Goal: Information Seeking & Learning: Learn about a topic

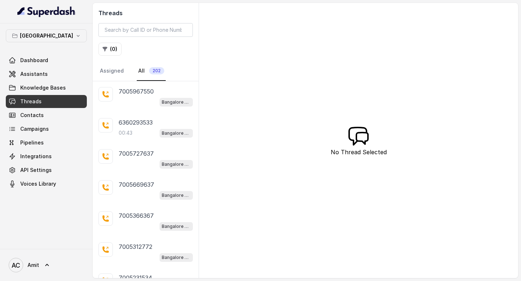
scroll to position [132, 0]
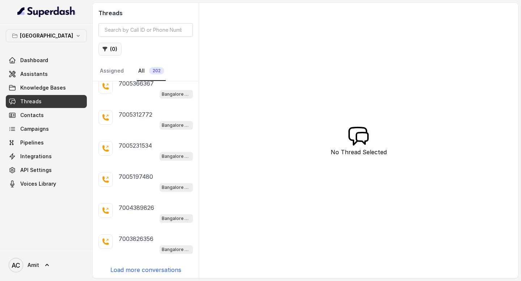
click at [108, 45] on button "( 0 )" at bounding box center [109, 49] width 23 height 13
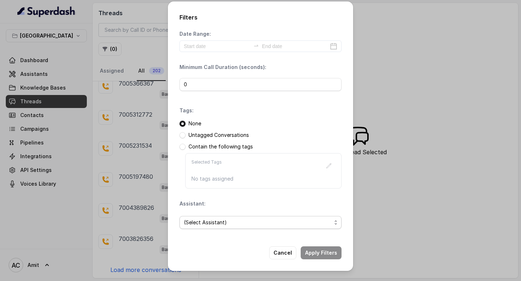
click at [234, 222] on span "(Select Assistant)" at bounding box center [257, 222] width 147 height 9
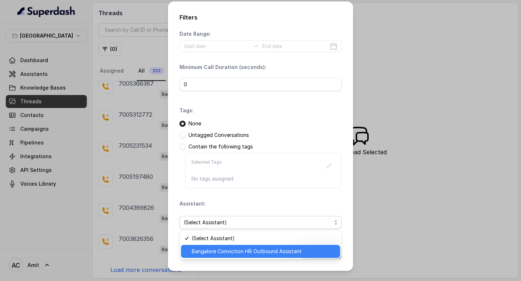
click at [218, 253] on span "Bangalore Conviction HR Outbound Assistant" at bounding box center [264, 251] width 144 height 9
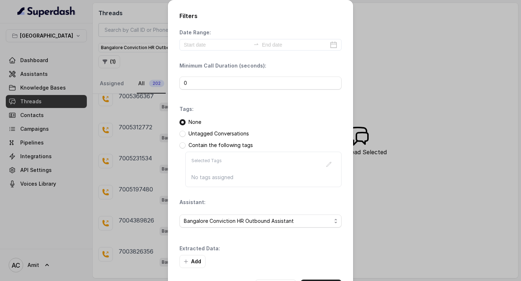
scroll to position [29, 0]
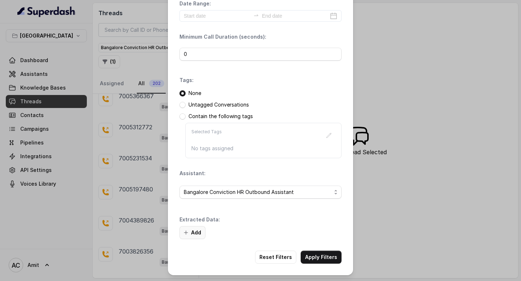
click at [187, 228] on button "Add" at bounding box center [192, 232] width 26 height 13
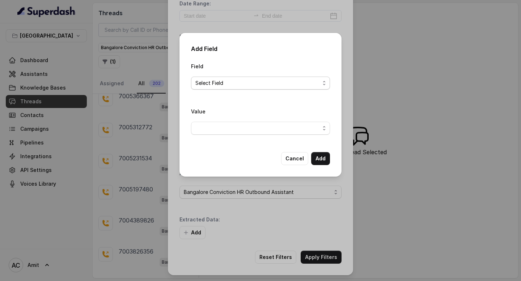
click at [236, 88] on span "Select Field" at bounding box center [260, 83] width 139 height 13
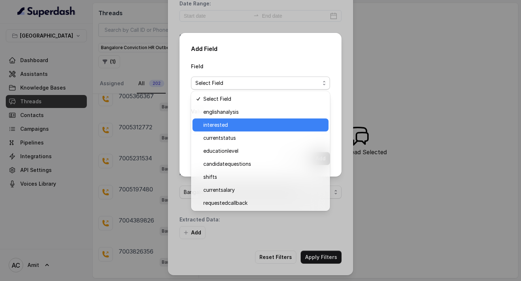
click at [222, 127] on span "interested" at bounding box center [263, 125] width 121 height 9
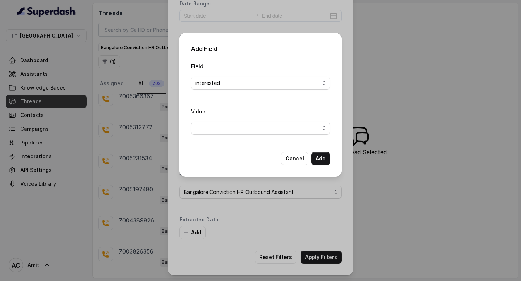
click at [303, 136] on div "Value" at bounding box center [260, 124] width 139 height 34
click at [302, 130] on span "button" at bounding box center [260, 128] width 139 height 13
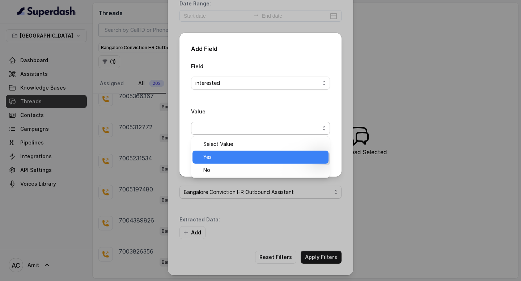
click at [239, 155] on span "Yes" at bounding box center [263, 157] width 121 height 9
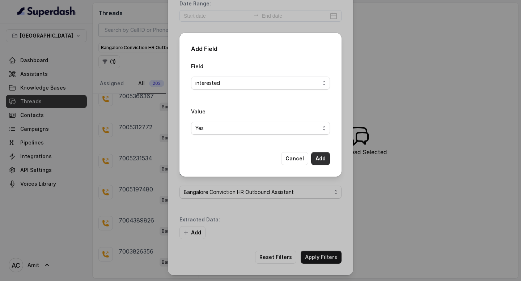
click at [329, 162] on button "Add" at bounding box center [320, 158] width 19 height 13
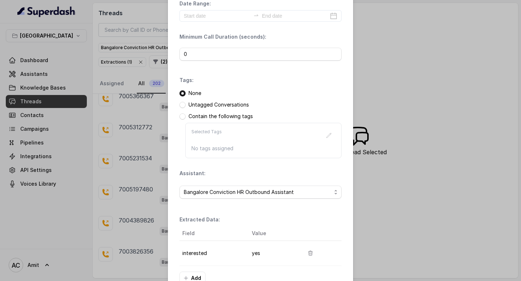
scroll to position [74, 0]
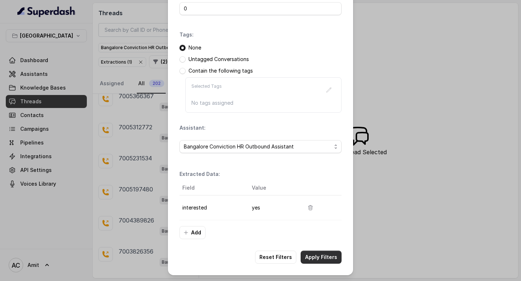
click at [322, 258] on button "Apply Filters" at bounding box center [320, 257] width 41 height 13
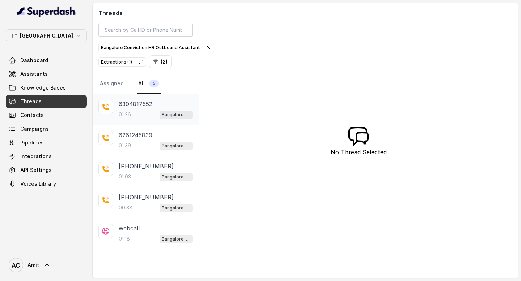
click at [138, 111] on div "01:26 Bangalore Conviction HR Outbound Assistant" at bounding box center [156, 114] width 74 height 9
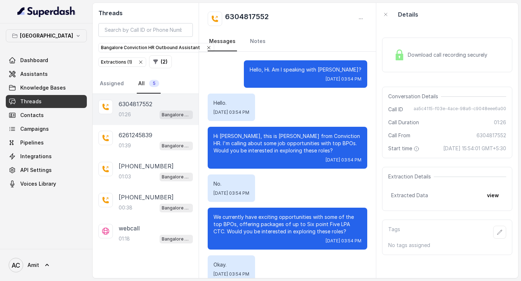
click at [60, 34] on button "[GEOGRAPHIC_DATA]" at bounding box center [46, 35] width 81 height 13
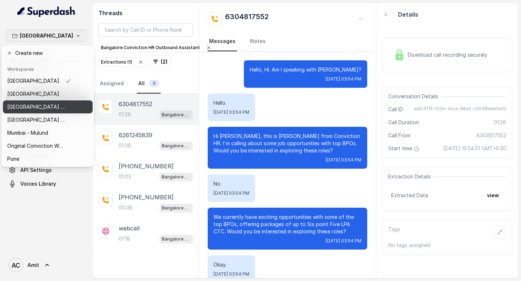
click at [35, 99] on button "[GEOGRAPHIC_DATA]" at bounding box center [48, 93] width 90 height 13
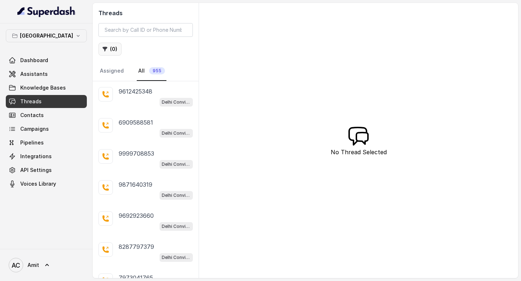
click at [115, 48] on button "( 0 )" at bounding box center [109, 49] width 23 height 13
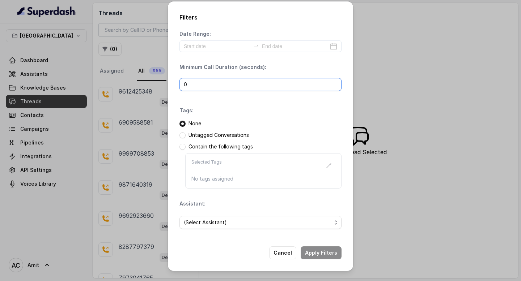
click at [214, 82] on input "0" at bounding box center [260, 84] width 162 height 13
click at [241, 223] on span "(Select Assistant)" at bounding box center [257, 222] width 147 height 9
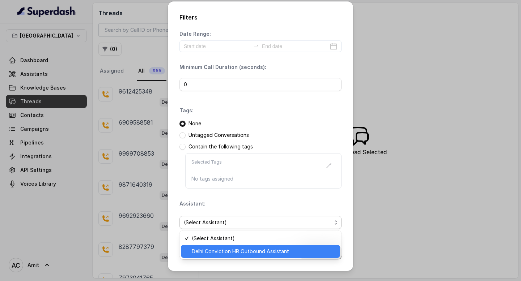
click at [223, 251] on span "Delhi Conviction HR Outbound Assistant" at bounding box center [264, 251] width 144 height 9
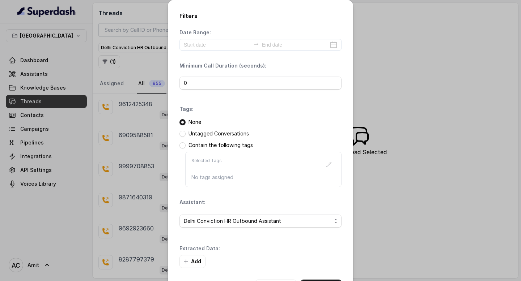
scroll to position [29, 0]
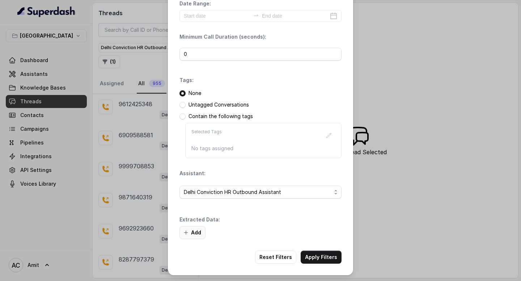
click at [195, 230] on button "Add" at bounding box center [192, 232] width 26 height 13
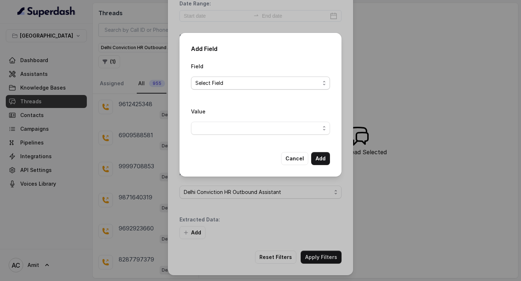
click at [242, 82] on span "Select Field" at bounding box center [257, 83] width 124 height 9
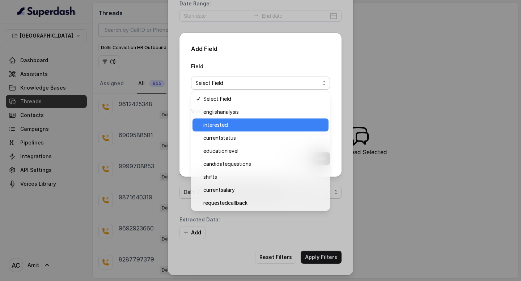
click at [224, 126] on span "interested" at bounding box center [263, 125] width 121 height 9
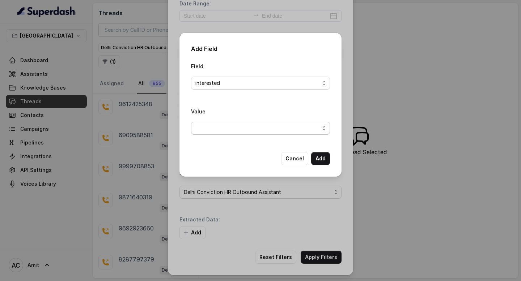
click at [251, 129] on span "button" at bounding box center [260, 128] width 139 height 13
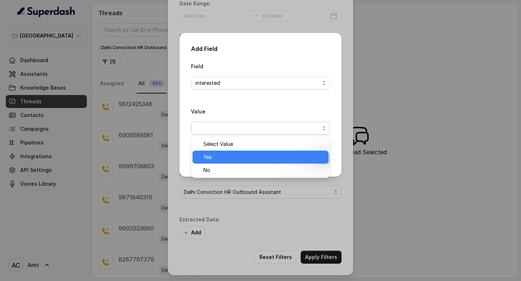
click at [222, 159] on span "Yes" at bounding box center [263, 157] width 121 height 9
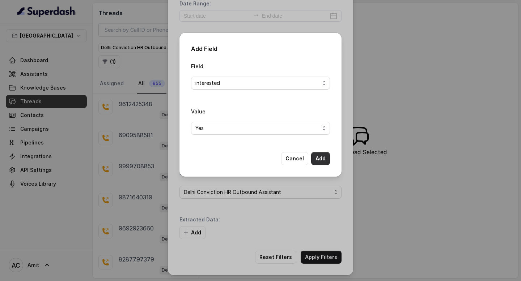
click at [322, 158] on button "Add" at bounding box center [320, 158] width 19 height 13
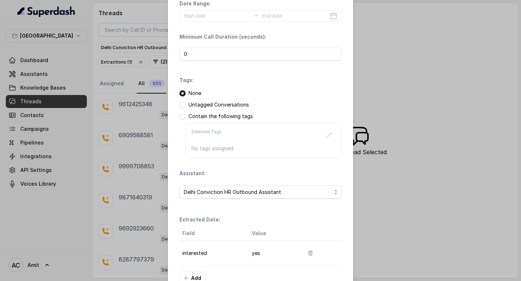
scroll to position [74, 0]
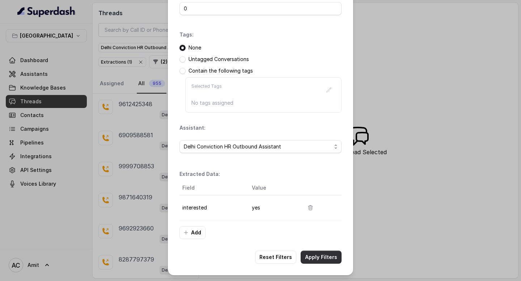
click at [320, 253] on button "Apply Filters" at bounding box center [320, 257] width 41 height 13
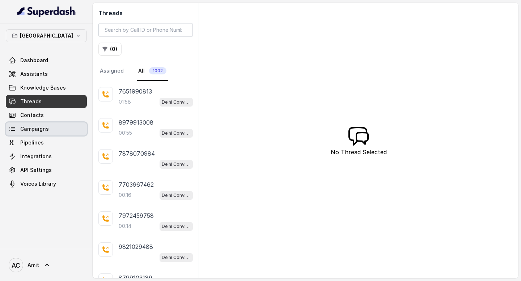
click at [36, 131] on span "Campaigns" at bounding box center [34, 128] width 29 height 7
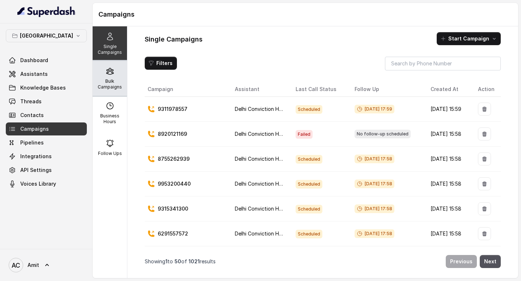
click at [113, 85] on p "Bulk Campaigns" at bounding box center [109, 84] width 29 height 12
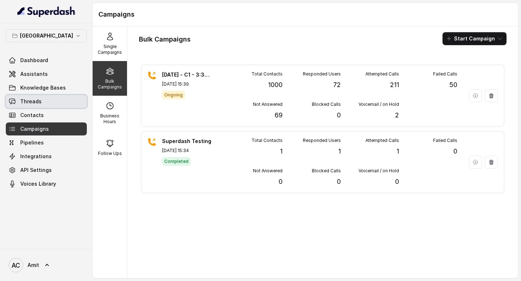
click at [43, 99] on link "Threads" at bounding box center [46, 101] width 81 height 13
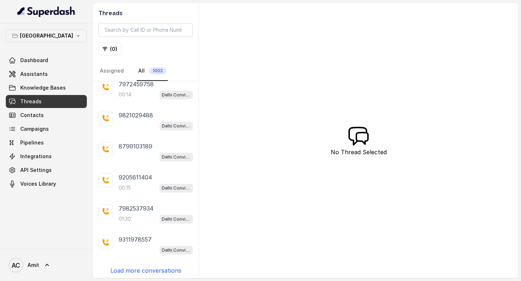
scroll to position [132, 0]
click at [151, 270] on p "Load more conversations" at bounding box center [145, 270] width 71 height 9
click at [144, 268] on p "Load more conversations" at bounding box center [145, 272] width 71 height 9
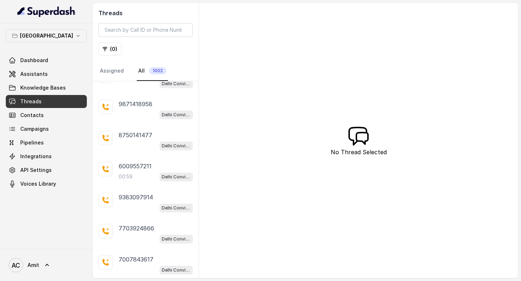
scroll to position [751, 0]
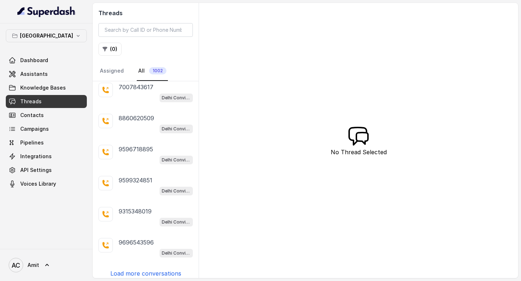
click at [144, 272] on p "Load more conversations" at bounding box center [145, 273] width 71 height 9
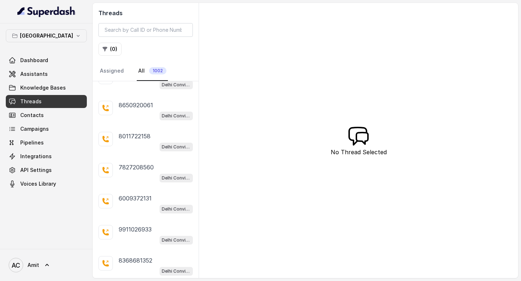
scroll to position [1060, 0]
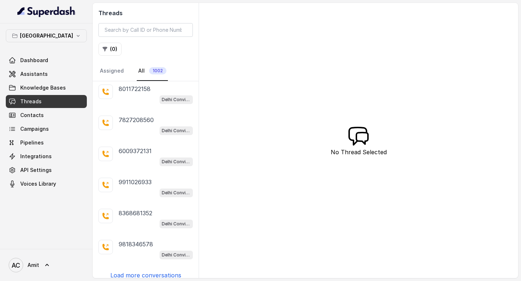
click at [144, 271] on p "Load more conversations" at bounding box center [145, 275] width 71 height 9
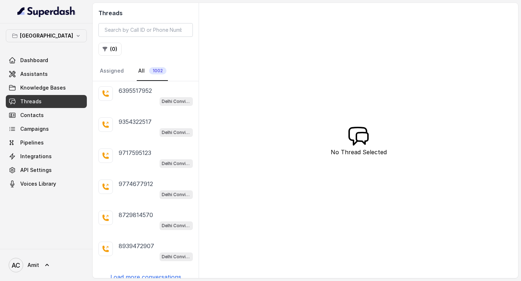
click at [144, 273] on p "Load more conversations" at bounding box center [145, 277] width 71 height 9
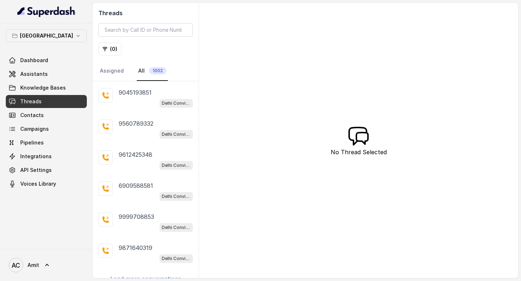
click at [144, 275] on p "Load more conversations" at bounding box center [145, 279] width 71 height 9
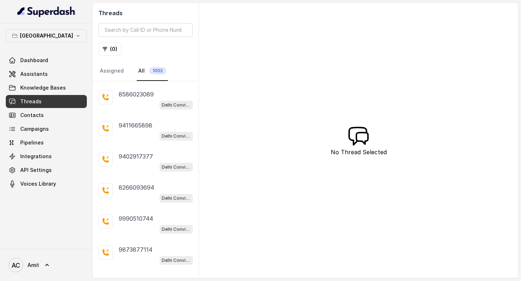
click at [144, 277] on p "Load more conversations" at bounding box center [145, 281] width 71 height 9
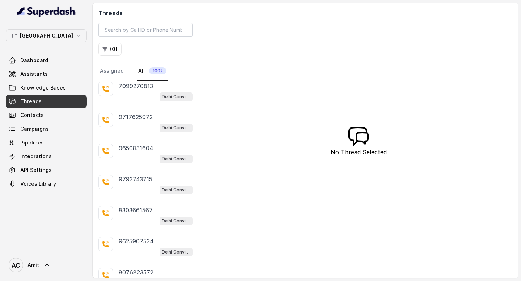
scroll to position [2296, 0]
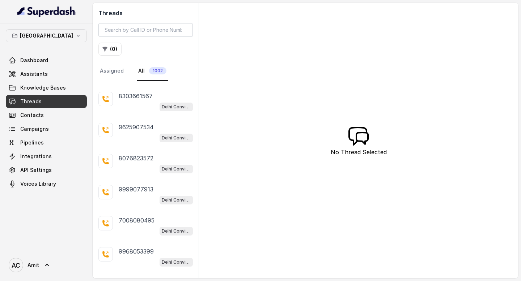
click at [143, 278] on p "Load more conversations" at bounding box center [145, 282] width 71 height 9
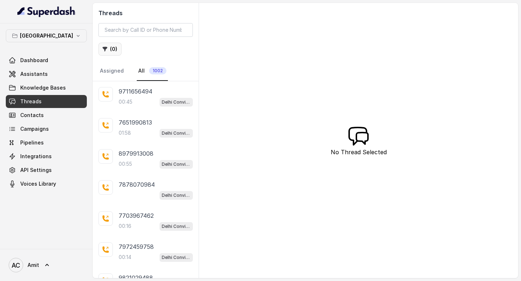
click at [111, 48] on button "( 0 )" at bounding box center [109, 49] width 23 height 13
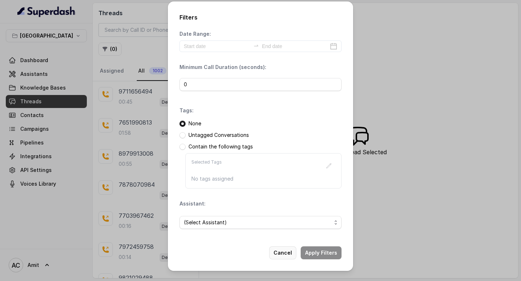
click at [285, 254] on button "Cancel" at bounding box center [282, 253] width 27 height 13
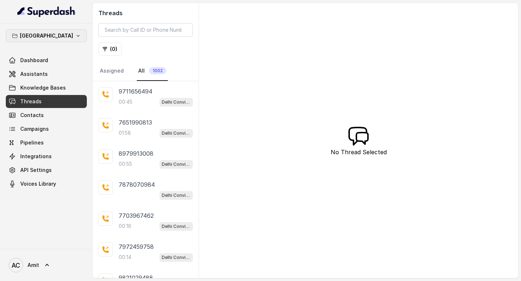
click at [75, 34] on icon "button" at bounding box center [78, 36] width 6 height 6
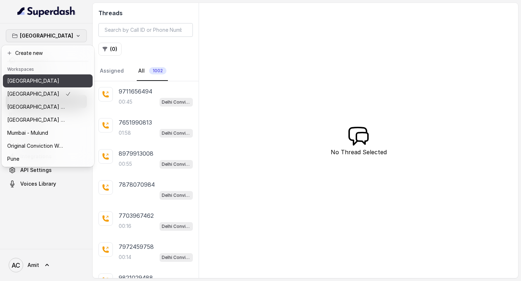
click at [33, 78] on div "[GEOGRAPHIC_DATA]" at bounding box center [39, 81] width 64 height 9
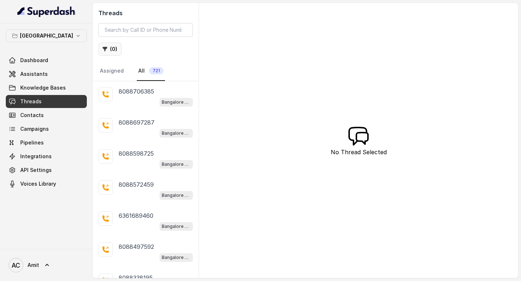
click at [113, 46] on button "( 0 )" at bounding box center [109, 49] width 23 height 13
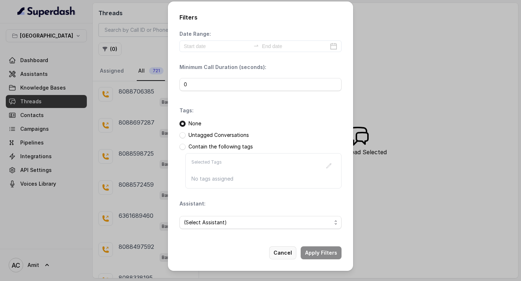
click at [283, 254] on button "Cancel" at bounding box center [282, 253] width 27 height 13
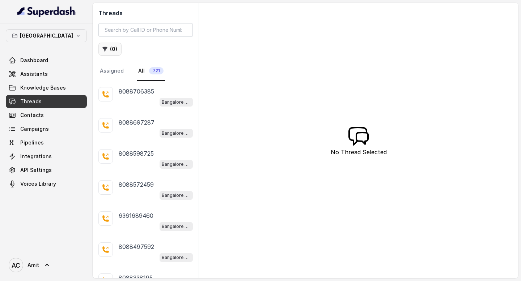
click at [117, 47] on button "( 0 )" at bounding box center [109, 49] width 23 height 13
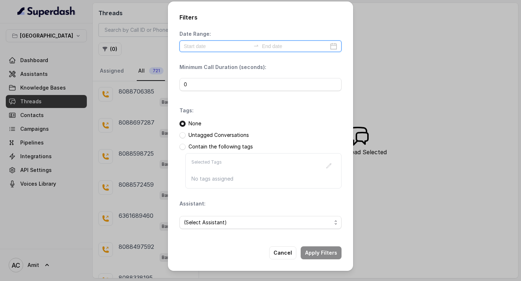
click at [208, 44] on input at bounding box center [217, 46] width 67 height 8
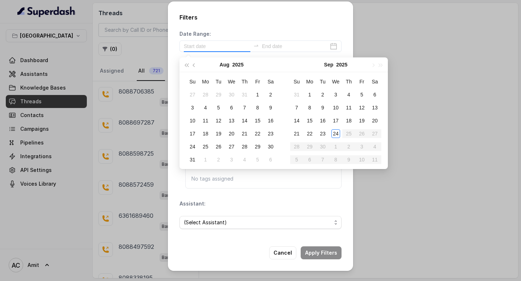
click at [307, 22] on div "Filters Date Range: Minimum Call Duration (seconds): 0 Tags: None Untagged Conv…" at bounding box center [260, 136] width 185 height 270
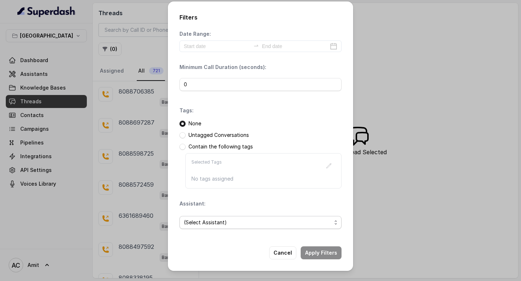
click at [214, 220] on span "(Select Assistant)" at bounding box center [257, 222] width 147 height 9
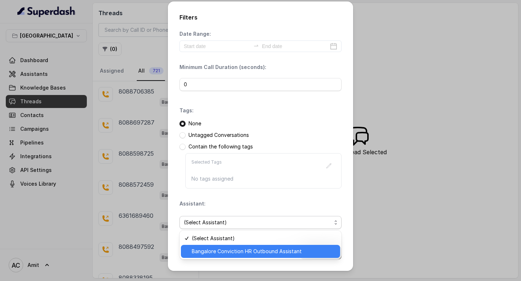
click at [211, 253] on span "Bangalore Conviction HR Outbound Assistant" at bounding box center [264, 251] width 144 height 9
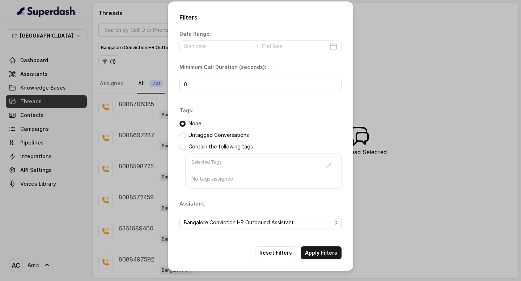
scroll to position [29, 0]
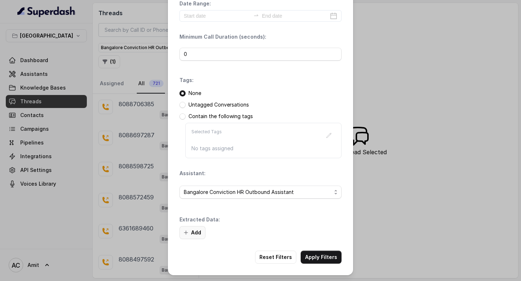
click at [195, 235] on button "Add" at bounding box center [192, 232] width 26 height 13
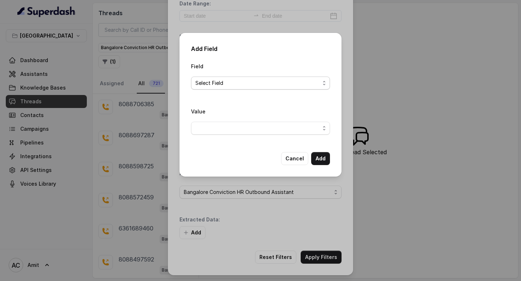
click at [269, 85] on span "Select Field" at bounding box center [257, 83] width 124 height 9
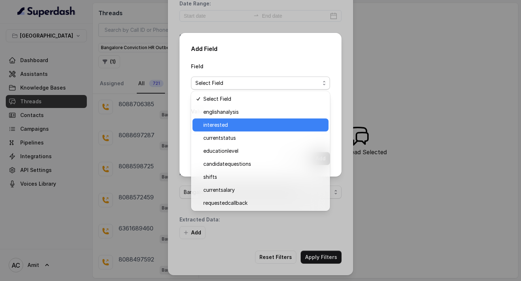
click at [241, 121] on span "interested" at bounding box center [263, 125] width 121 height 9
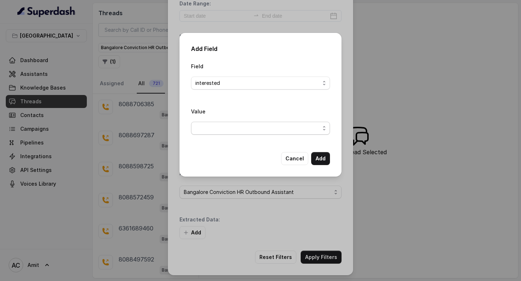
click at [242, 124] on span "button" at bounding box center [260, 128] width 139 height 13
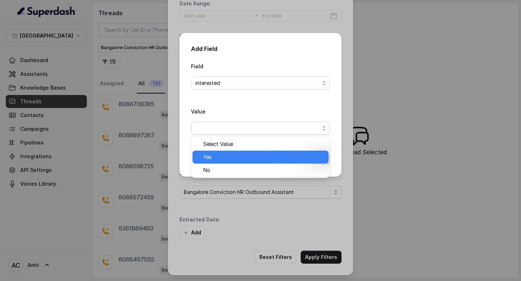
click at [208, 161] on span "Yes" at bounding box center [263, 157] width 121 height 9
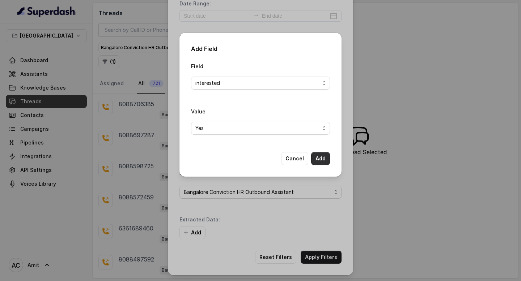
click at [326, 161] on button "Add" at bounding box center [320, 158] width 19 height 13
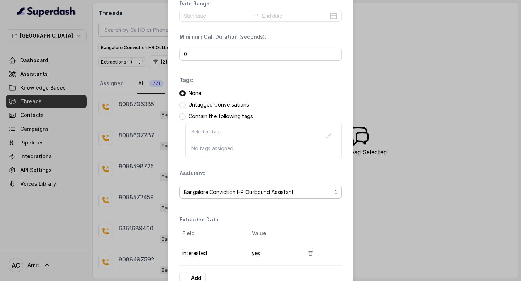
scroll to position [74, 0]
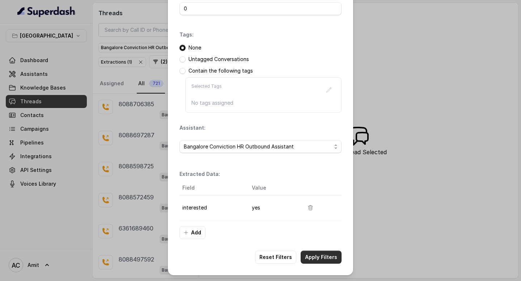
click at [319, 256] on button "Apply Filters" at bounding box center [320, 257] width 41 height 13
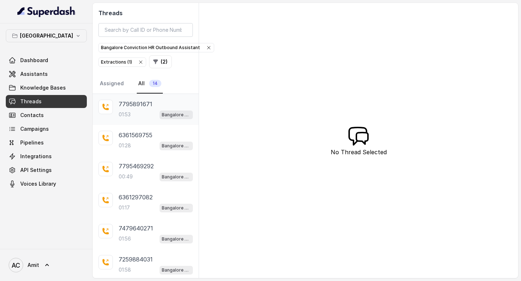
click at [142, 109] on div "7795891671 01:53 Bangalore Conviction HR Outbound Assistant" at bounding box center [156, 110] width 74 height 20
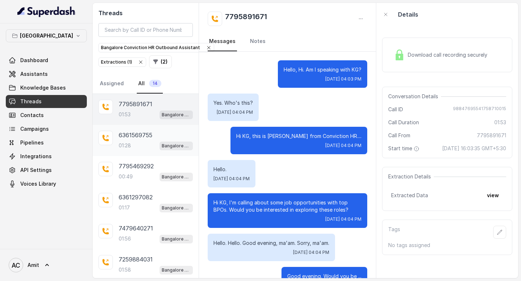
click at [136, 142] on div "01:28 Bangalore Conviction HR Outbound Assistant" at bounding box center [156, 145] width 74 height 9
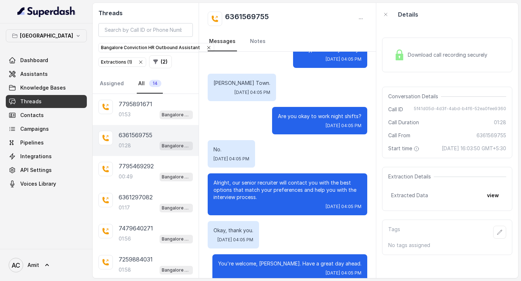
scroll to position [548, 0]
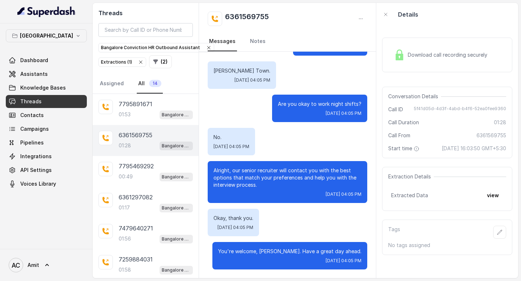
click at [438, 54] on span "Download call recording securely" at bounding box center [448, 54] width 82 height 7
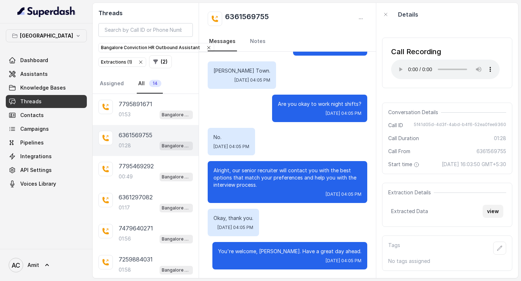
click at [494, 218] on button "view" at bounding box center [492, 211] width 21 height 13
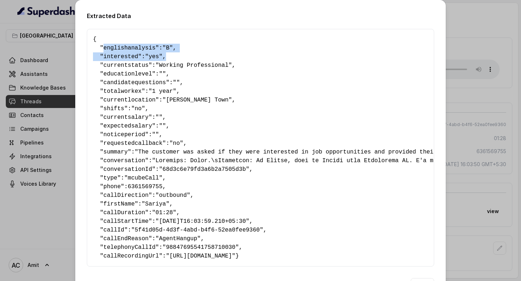
drag, startPoint x: 102, startPoint y: 47, endPoint x: 193, endPoint y: 55, distance: 90.7
click at [193, 55] on pre "{ " englishanalysis ": "B" , " interested ": "yes" , " currentstatus ": "Workin…" at bounding box center [260, 148] width 335 height 226
click at [180, 60] on pre "{ " englishanalysis ": "B" , " interested ": "yes" , " currentstatus ": "Workin…" at bounding box center [260, 148] width 335 height 226
drag, startPoint x: 170, startPoint y: 59, endPoint x: 106, endPoint y: 59, distance: 64.4
click at [106, 59] on pre "{ " englishanalysis ": "B" , " interested ": "yes" , " currentstatus ": "Workin…" at bounding box center [260, 148] width 335 height 226
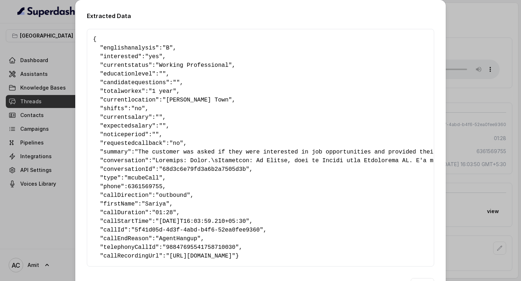
click at [232, 64] on span ""Working Professional"" at bounding box center [193, 65] width 76 height 7
drag, startPoint x: 168, startPoint y: 101, endPoint x: 222, endPoint y: 102, distance: 54.2
click at [222, 102] on pre "{ " englishanalysis ": "B" , " interested ": "yes" , " currentstatus ": "Workin…" at bounding box center [260, 148] width 335 height 226
click at [171, 101] on span ""Benson Town"" at bounding box center [196, 100] width 69 height 7
click at [456, 30] on div "Extracted Data { " englishanalysis ": "B" , " interested ": "yes" , " currentst…" at bounding box center [260, 140] width 521 height 281
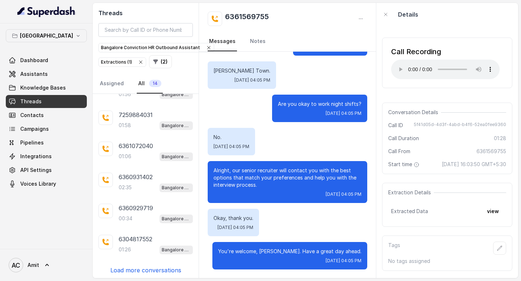
scroll to position [0, 0]
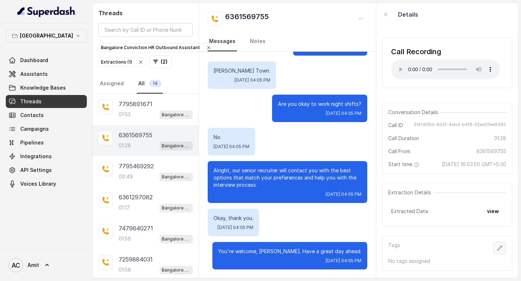
click at [499, 255] on button "button" at bounding box center [499, 248] width 13 height 13
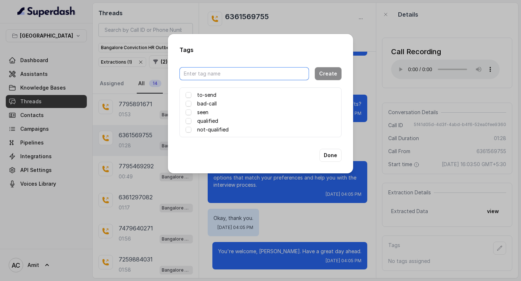
click at [215, 72] on input "text" at bounding box center [243, 73] width 129 height 13
type input "Attended by Amit"
click at [336, 73] on button "Create" at bounding box center [328, 73] width 27 height 13
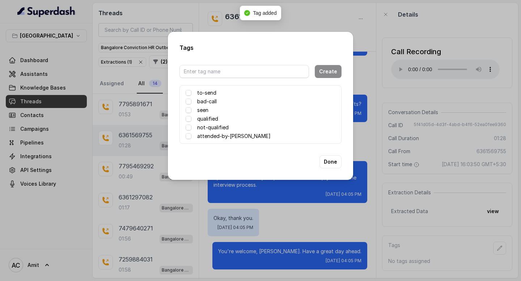
click at [379, 75] on div "Tags Create to-send bad-call seen qualified not-qualified attended-by-amit Done" at bounding box center [260, 140] width 521 height 281
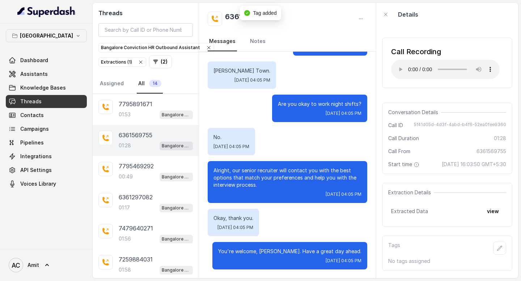
scroll to position [6, 0]
click at [259, 41] on link "Notes" at bounding box center [257, 42] width 18 height 20
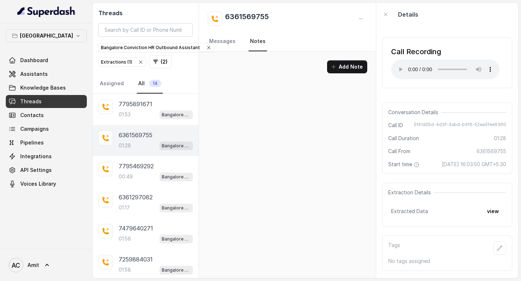
scroll to position [0, 0]
click at [350, 68] on button "Add Note" at bounding box center [347, 66] width 40 height 13
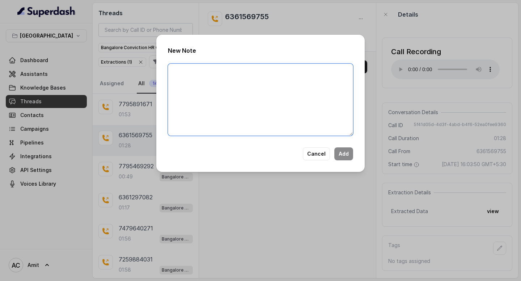
click at [273, 102] on textarea at bounding box center [260, 100] width 185 height 72
type textarea "offered hime"
click at [320, 156] on button "Cancel" at bounding box center [316, 153] width 27 height 13
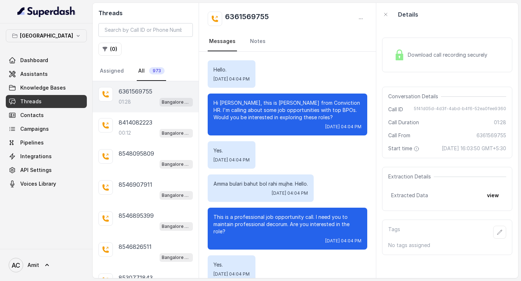
scroll to position [548, 0]
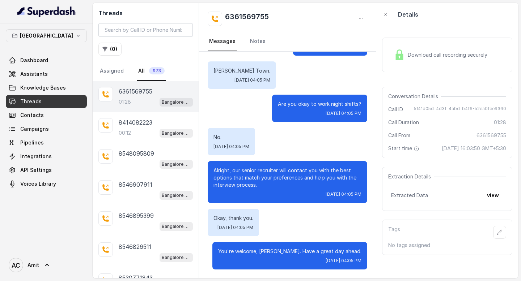
click at [142, 92] on p "6361569755" at bounding box center [136, 91] width 34 height 9
click at [503, 239] on button "button" at bounding box center [499, 232] width 13 height 13
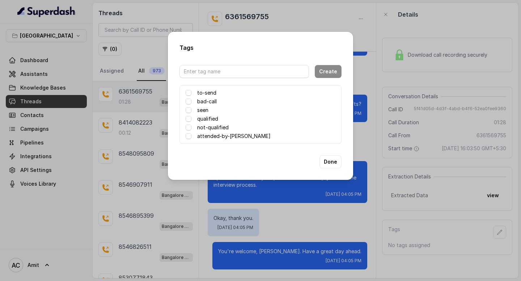
click at [345, 15] on div "Tags Create to-send bad-call seen qualified not-qualified attended-by-[PERSON_N…" at bounding box center [260, 140] width 521 height 281
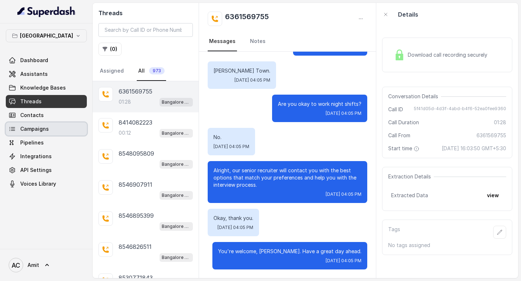
click at [41, 132] on span "Campaigns" at bounding box center [34, 128] width 29 height 7
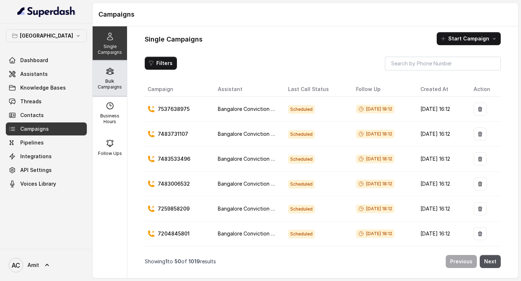
click at [104, 80] on p "Bulk Campaigns" at bounding box center [109, 84] width 29 height 12
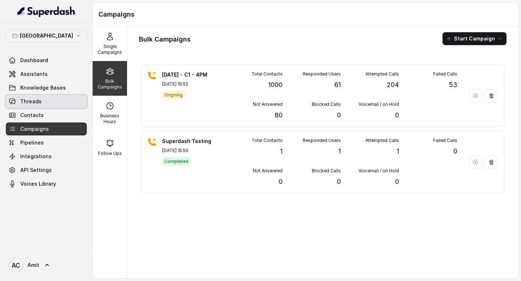
click at [27, 102] on span "Threads" at bounding box center [30, 101] width 21 height 7
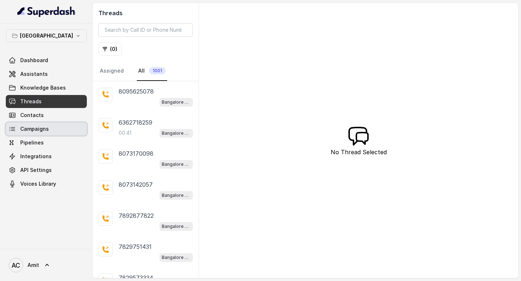
click at [48, 125] on link "Campaigns" at bounding box center [46, 129] width 81 height 13
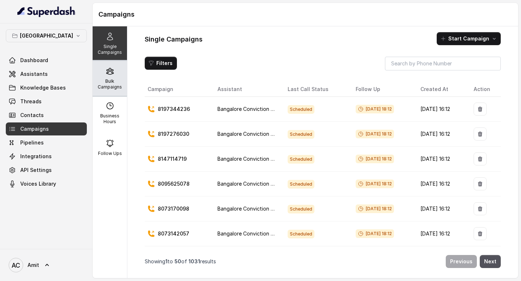
click at [110, 71] on icon at bounding box center [109, 71] width 7 height 6
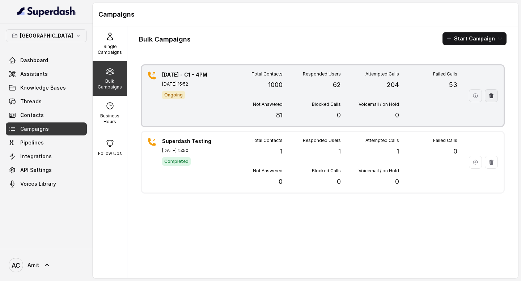
click at [494, 96] on button "button" at bounding box center [490, 95] width 13 height 13
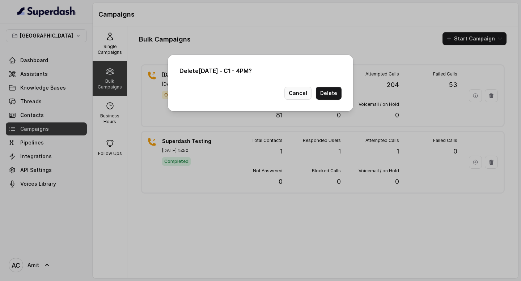
click at [305, 92] on button "Cancel" at bounding box center [297, 93] width 27 height 13
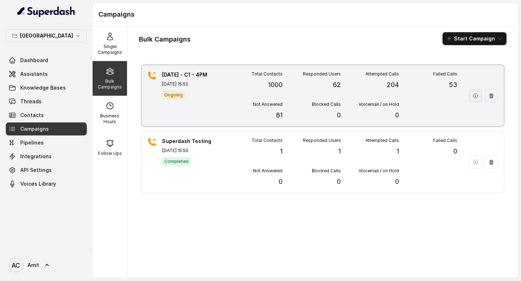
click at [476, 95] on icon "button" at bounding box center [475, 96] width 6 height 6
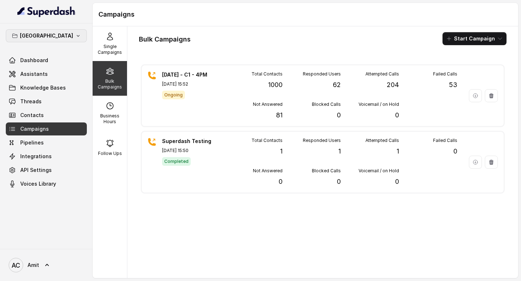
click at [75, 35] on icon "button" at bounding box center [78, 36] width 6 height 6
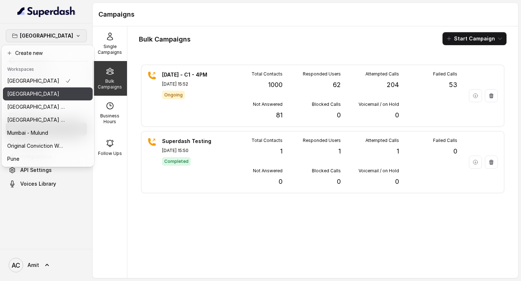
click at [36, 96] on div "[GEOGRAPHIC_DATA]" at bounding box center [39, 94] width 64 height 9
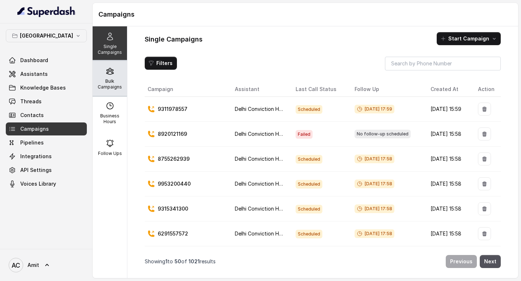
click at [110, 81] on p "Bulk Campaigns" at bounding box center [109, 84] width 29 height 12
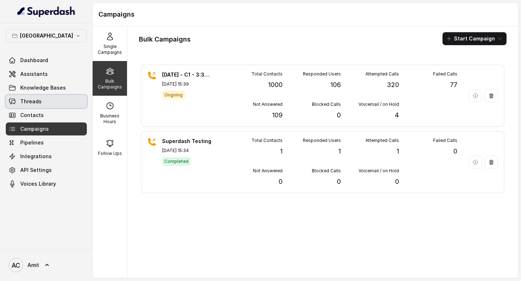
click at [36, 99] on span "Threads" at bounding box center [30, 101] width 21 height 7
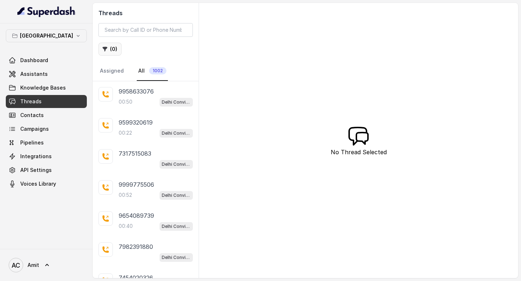
click at [115, 47] on button "( 0 )" at bounding box center [109, 49] width 23 height 13
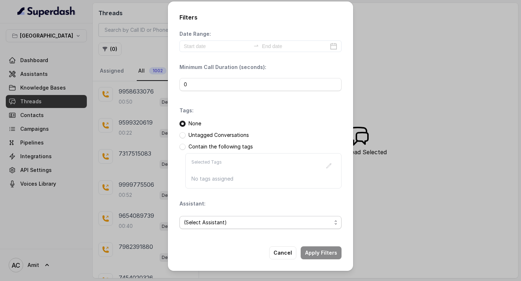
click at [240, 223] on span "(Select Assistant)" at bounding box center [257, 222] width 147 height 9
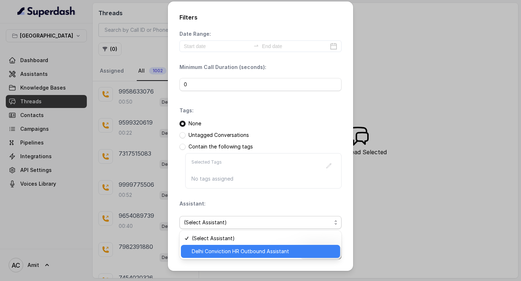
click at [223, 255] on span "Delhi Conviction HR Outbound Assistant" at bounding box center [264, 251] width 144 height 9
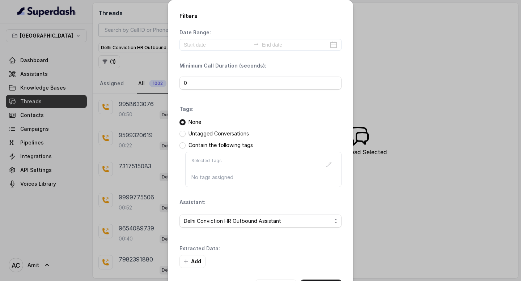
scroll to position [29, 0]
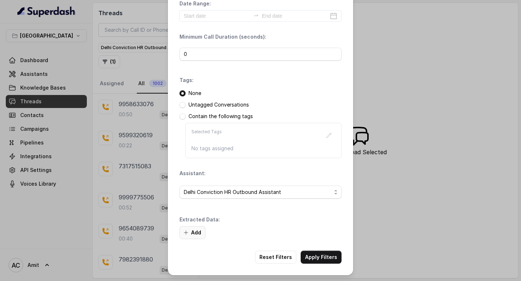
click at [191, 234] on button "Add" at bounding box center [192, 232] width 26 height 13
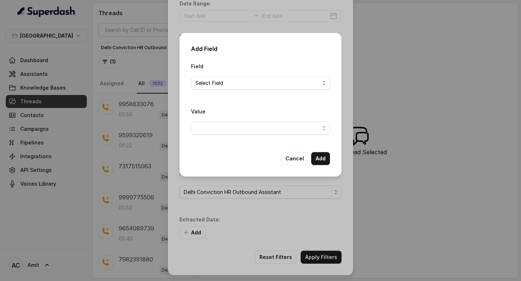
click at [228, 80] on span "Select Field" at bounding box center [257, 83] width 124 height 9
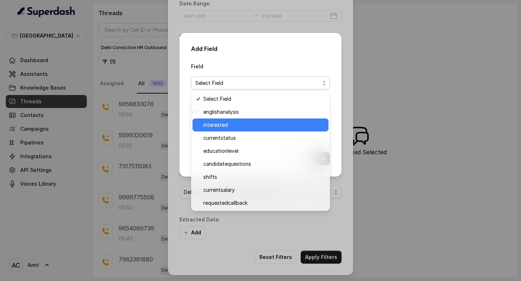
click at [224, 124] on span "interested" at bounding box center [263, 125] width 121 height 9
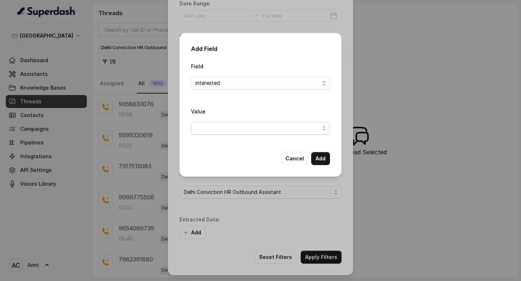
click at [270, 129] on span "button" at bounding box center [260, 128] width 139 height 13
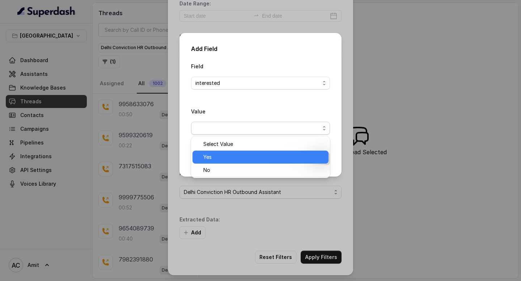
click at [240, 154] on span "Yes" at bounding box center [263, 157] width 121 height 9
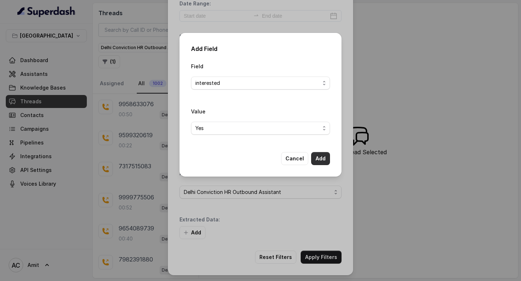
click at [322, 158] on button "Add" at bounding box center [320, 158] width 19 height 13
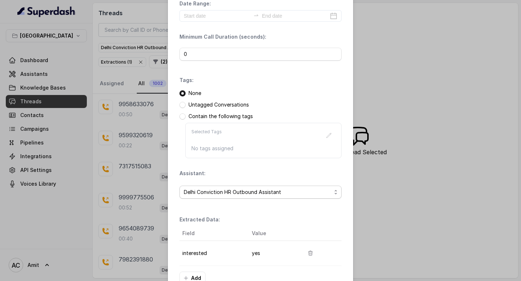
scroll to position [74, 0]
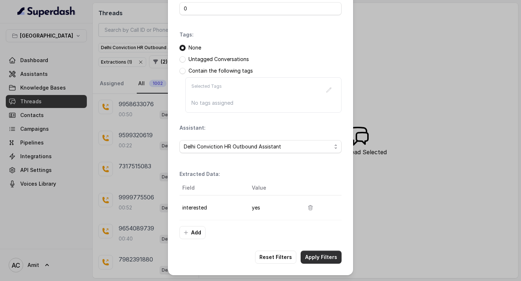
click at [319, 257] on button "Apply Filters" at bounding box center [320, 257] width 41 height 13
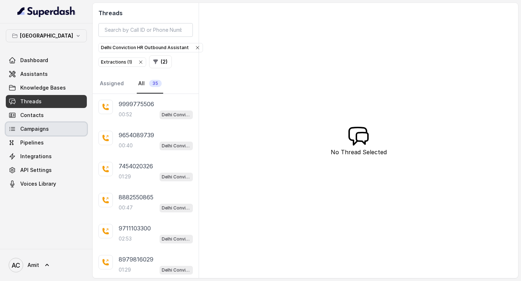
click at [33, 127] on span "Campaigns" at bounding box center [34, 128] width 29 height 7
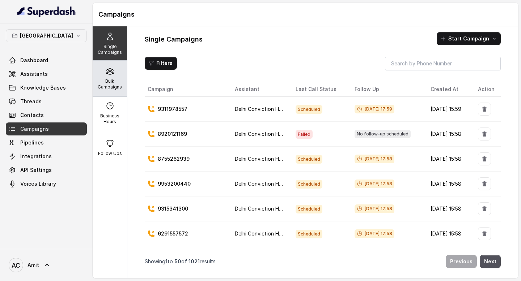
click at [111, 75] on icon at bounding box center [110, 71] width 9 height 9
click at [111, 68] on icon at bounding box center [110, 71] width 9 height 9
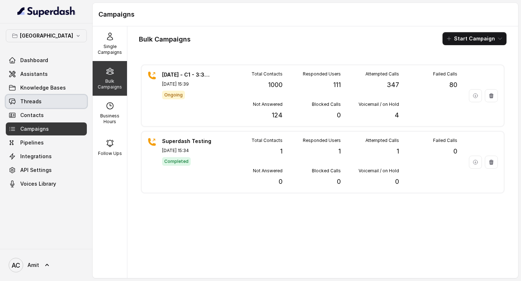
click at [32, 103] on span "Threads" at bounding box center [30, 101] width 21 height 7
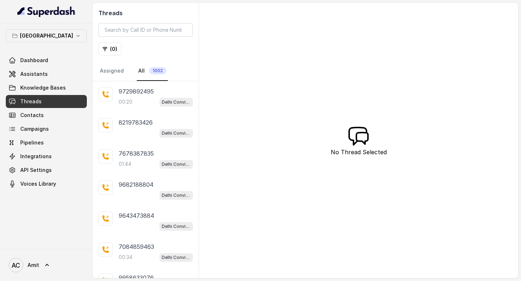
click at [115, 46] on button "( 0 )" at bounding box center [109, 49] width 23 height 13
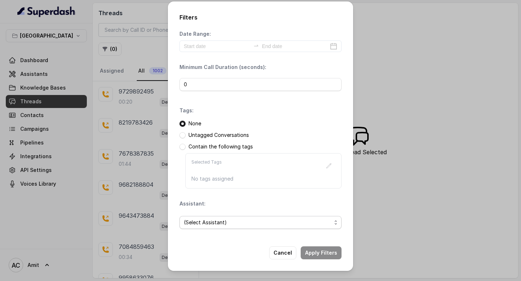
click at [204, 230] on div "(Select Assistant)" at bounding box center [260, 222] width 162 height 25
click at [214, 221] on span "(Select Assistant)" at bounding box center [257, 222] width 147 height 9
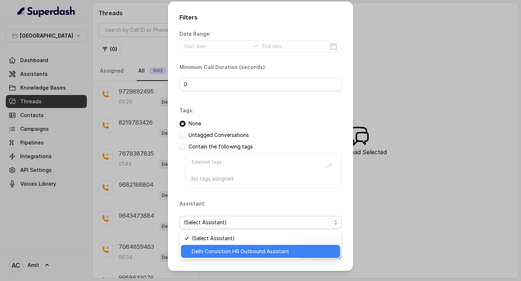
click at [205, 256] on span "Delhi Conviction HR Outbound Assistant" at bounding box center [264, 251] width 144 height 9
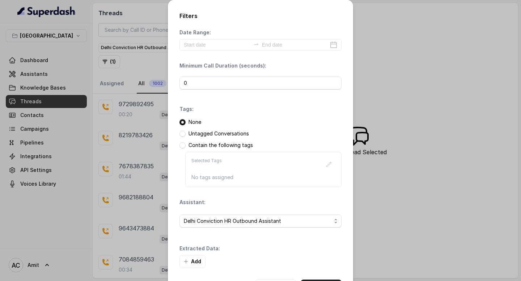
scroll to position [29, 0]
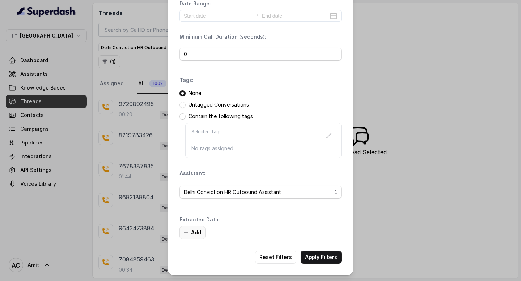
click at [193, 235] on button "Add" at bounding box center [192, 232] width 26 height 13
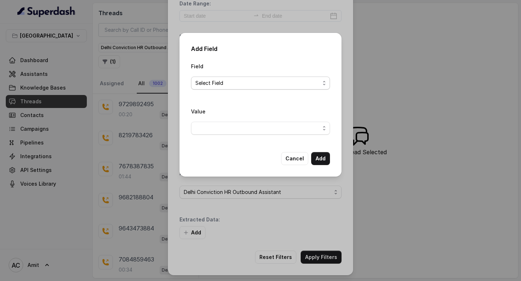
click at [255, 87] on span "Select Field" at bounding box center [257, 83] width 124 height 9
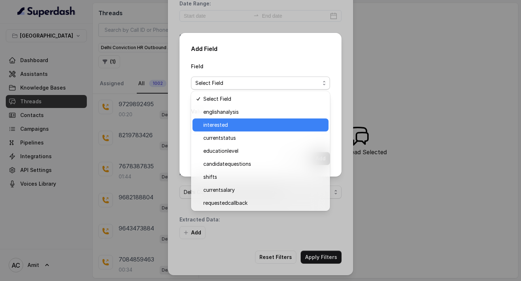
click at [230, 121] on span "interested" at bounding box center [263, 125] width 121 height 9
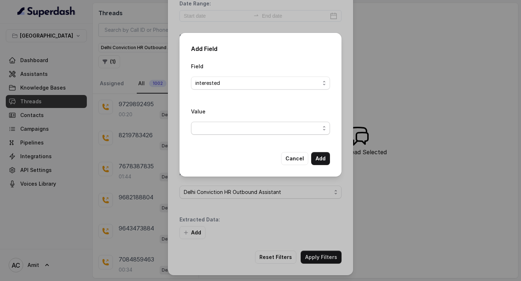
click at [249, 129] on span "button" at bounding box center [260, 128] width 139 height 13
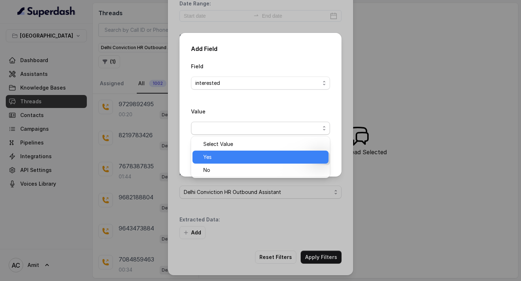
click at [231, 155] on span "Yes" at bounding box center [263, 157] width 121 height 9
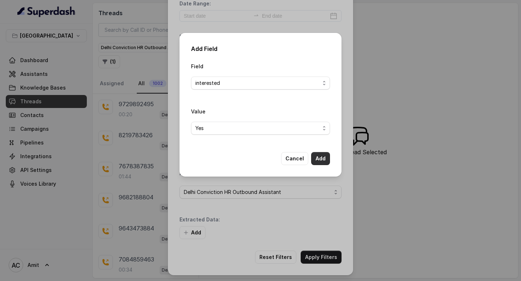
click at [324, 159] on button "Add" at bounding box center [320, 158] width 19 height 13
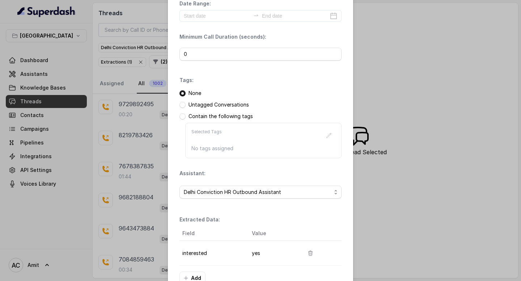
scroll to position [74, 0]
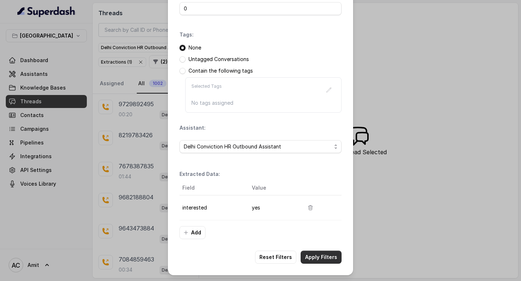
click at [324, 255] on button "Apply Filters" at bounding box center [320, 257] width 41 height 13
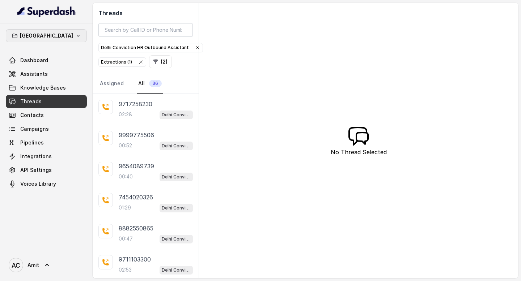
click at [75, 37] on icon "button" at bounding box center [78, 36] width 6 height 6
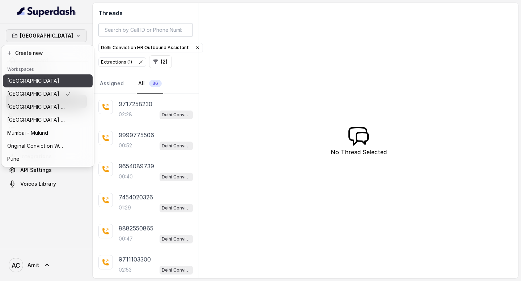
click at [34, 85] on div "[GEOGRAPHIC_DATA]" at bounding box center [39, 81] width 64 height 9
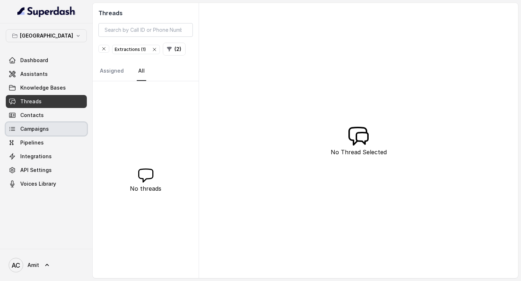
click at [47, 127] on span "Campaigns" at bounding box center [34, 128] width 29 height 7
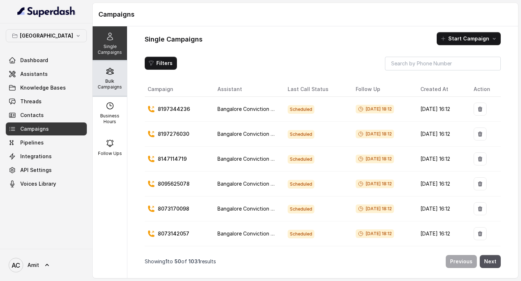
click at [119, 73] on div "Bulk Campaigns" at bounding box center [110, 78] width 34 height 35
click at [109, 74] on icon at bounding box center [110, 71] width 9 height 9
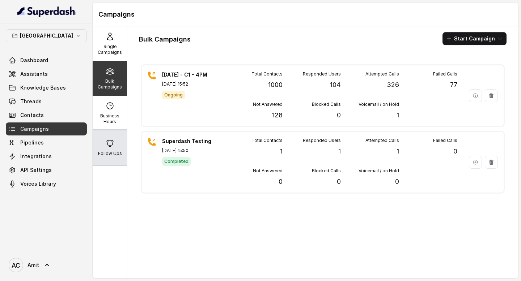
click at [98, 145] on div "Follow Ups" at bounding box center [110, 148] width 34 height 35
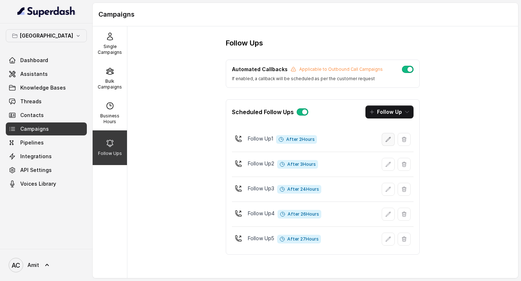
click at [388, 140] on icon "button" at bounding box center [388, 140] width 6 height 6
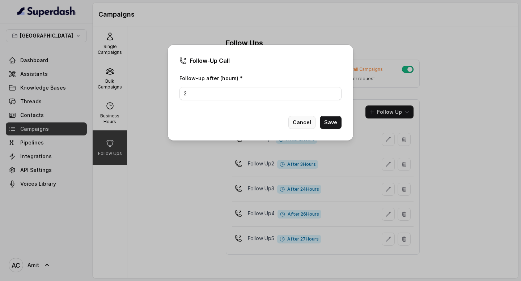
click at [299, 124] on button "Cancel" at bounding box center [301, 122] width 27 height 13
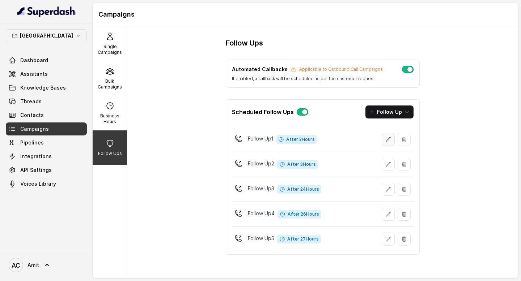
click at [392, 138] on button "button" at bounding box center [387, 139] width 13 height 13
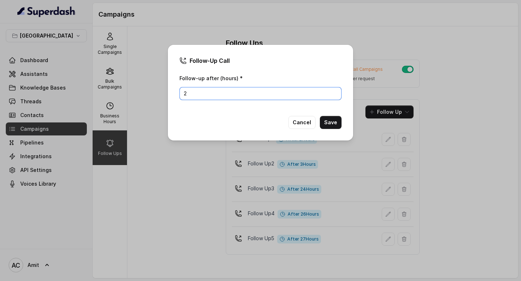
click at [206, 91] on input "2" at bounding box center [260, 93] width 162 height 13
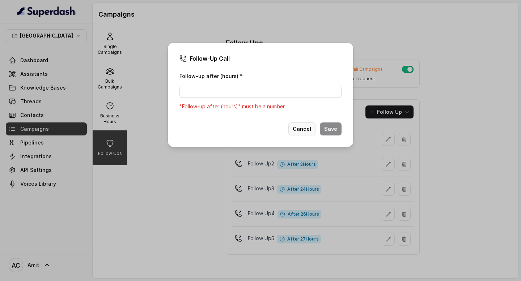
click at [309, 133] on button "Cancel" at bounding box center [301, 129] width 27 height 13
